Goal: Book appointment/travel/reservation

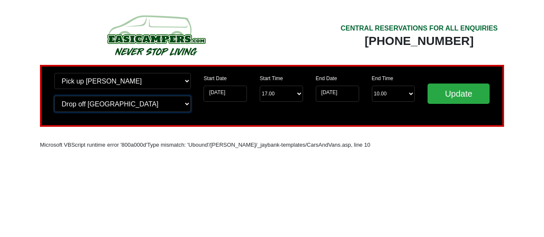
click at [99, 102] on select "Change drop off location? Drop off [GEOGRAPHIC_DATA] [GEOGRAPHIC_DATA] [GEOGRAP…" at bounding box center [122, 104] width 136 height 16
click at [54, 96] on select "Change drop off location? Drop off [GEOGRAPHIC_DATA] [GEOGRAPHIC_DATA] [GEOGRAP…" at bounding box center [122, 104] width 136 height 16
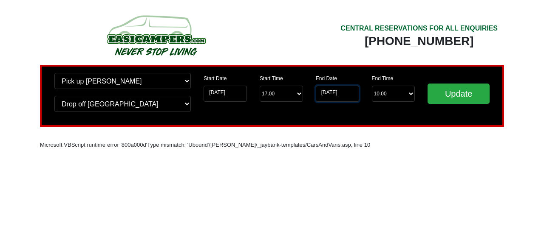
click at [342, 89] on input "[DATE]" at bounding box center [337, 94] width 43 height 16
click at [338, 94] on input "[DATE]" at bounding box center [337, 94] width 43 height 16
click at [104, 84] on select "Change pick up location? Pick up [PERSON_NAME] [GEOGRAPHIC_DATA] [GEOGRAPHIC_DA…" at bounding box center [122, 81] width 136 height 16
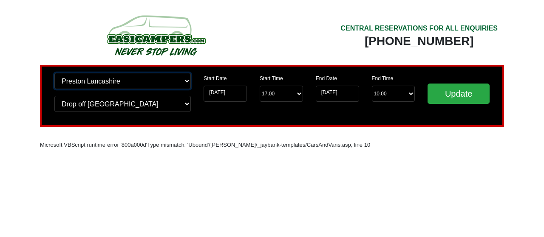
click at [54, 73] on select "Change pick up location? Pick up [PERSON_NAME] [GEOGRAPHIC_DATA] [GEOGRAPHIC_DA…" at bounding box center [122, 81] width 136 height 16
click at [340, 96] on input "[DATE]" at bounding box center [337, 94] width 43 height 16
click at [338, 93] on input "[DATE]" at bounding box center [337, 94] width 43 height 16
click at [224, 96] on input "[DATE]" at bounding box center [225, 94] width 43 height 16
click at [118, 85] on select "Change pick up location? Pick up [PERSON_NAME] [GEOGRAPHIC_DATA] [GEOGRAPHIC_DA…" at bounding box center [122, 81] width 136 height 16
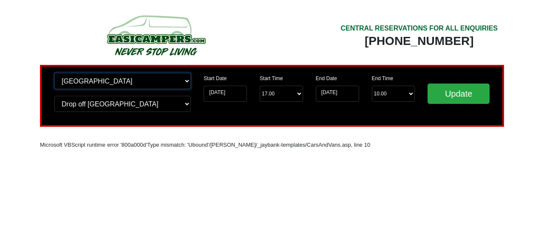
click at [54, 73] on select "Change pick up location? Pick up [PERSON_NAME] [GEOGRAPHIC_DATA] [GEOGRAPHIC_DA…" at bounding box center [122, 81] width 136 height 16
click at [227, 98] on input "[DATE]" at bounding box center [225, 94] width 43 height 16
click at [227, 96] on input "[DATE]" at bounding box center [225, 94] width 43 height 16
click at [235, 93] on input "[DATE]" at bounding box center [225, 94] width 43 height 16
click at [112, 78] on select "Change pick up location? Pick up [PERSON_NAME] [GEOGRAPHIC_DATA] [GEOGRAPHIC_DA…" at bounding box center [122, 81] width 136 height 16
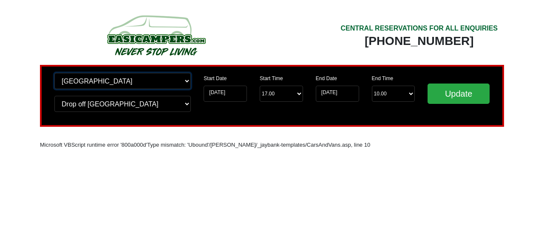
select select "QUE1"
click at [54, 73] on select "Change pick up location? Pick up [PERSON_NAME] [GEOGRAPHIC_DATA] [GEOGRAPHIC_DA…" at bounding box center [122, 81] width 136 height 16
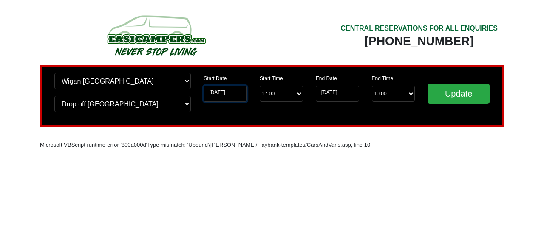
click at [226, 92] on input "[DATE]" at bounding box center [225, 94] width 43 height 16
